Goal: Task Accomplishment & Management: Manage account settings

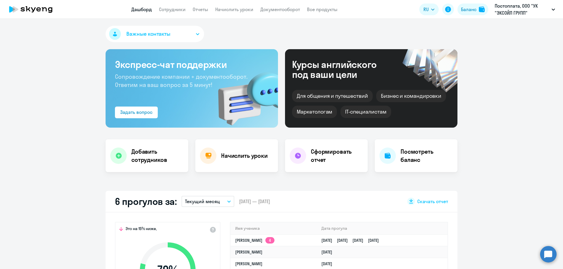
select select "30"
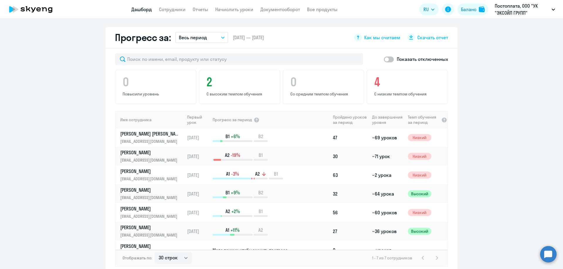
scroll to position [293, 0]
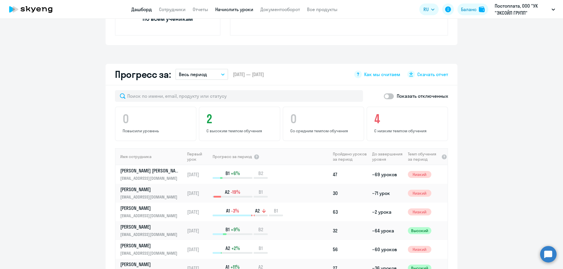
click at [229, 8] on link "Начислить уроки" at bounding box center [234, 9] width 38 height 6
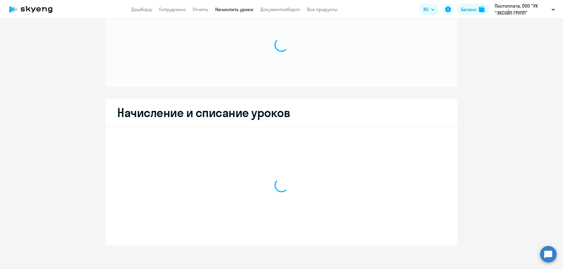
scroll to position [25, 0]
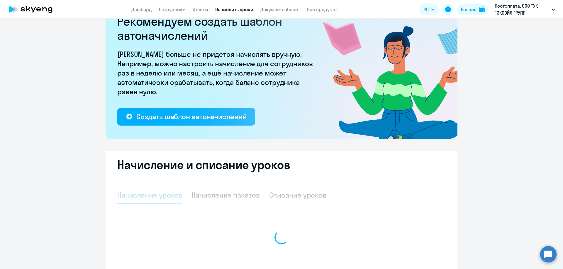
select select "10"
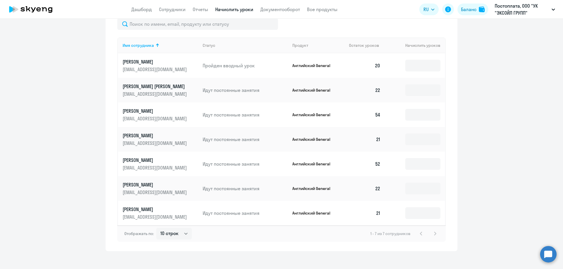
scroll to position [259, 0]
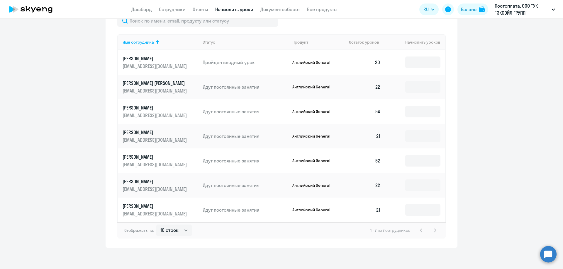
click at [152, 133] on p "[PERSON_NAME]" at bounding box center [156, 132] width 66 height 6
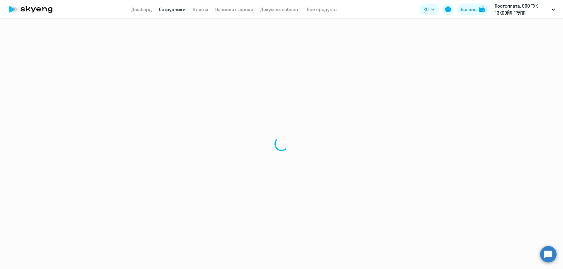
select select "english"
